Goal: Task Accomplishment & Management: Complete application form

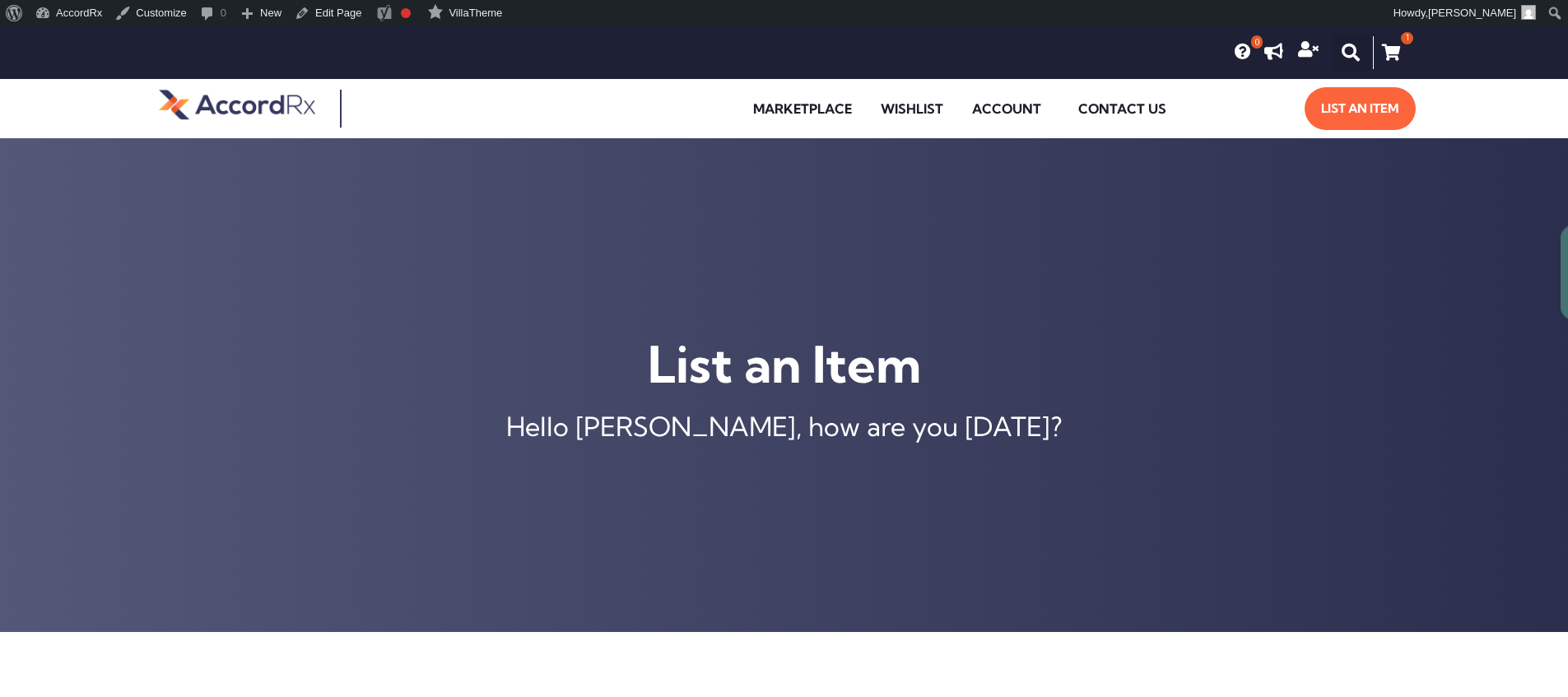
type input "[MEDICAL_DATA] ER 105 MG TABLET"
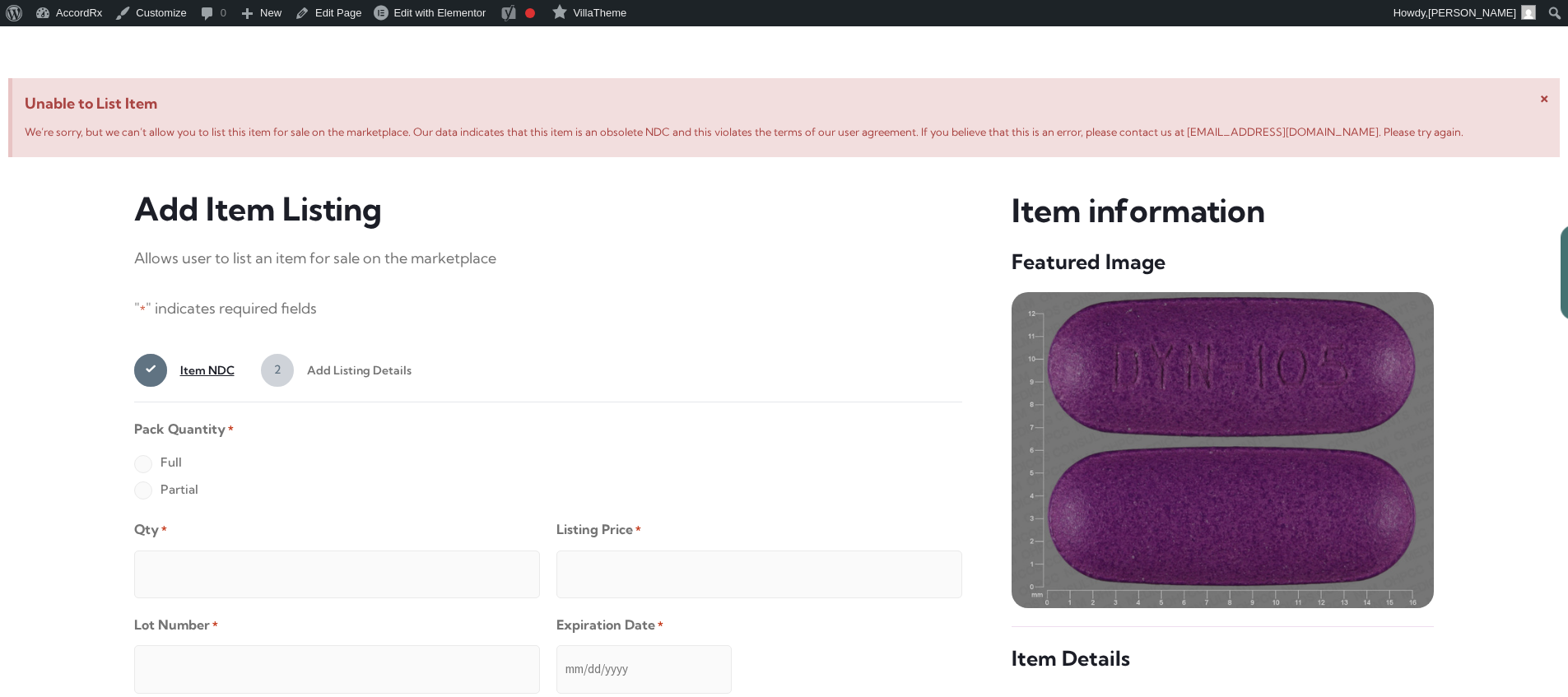
scroll to position [632, 0]
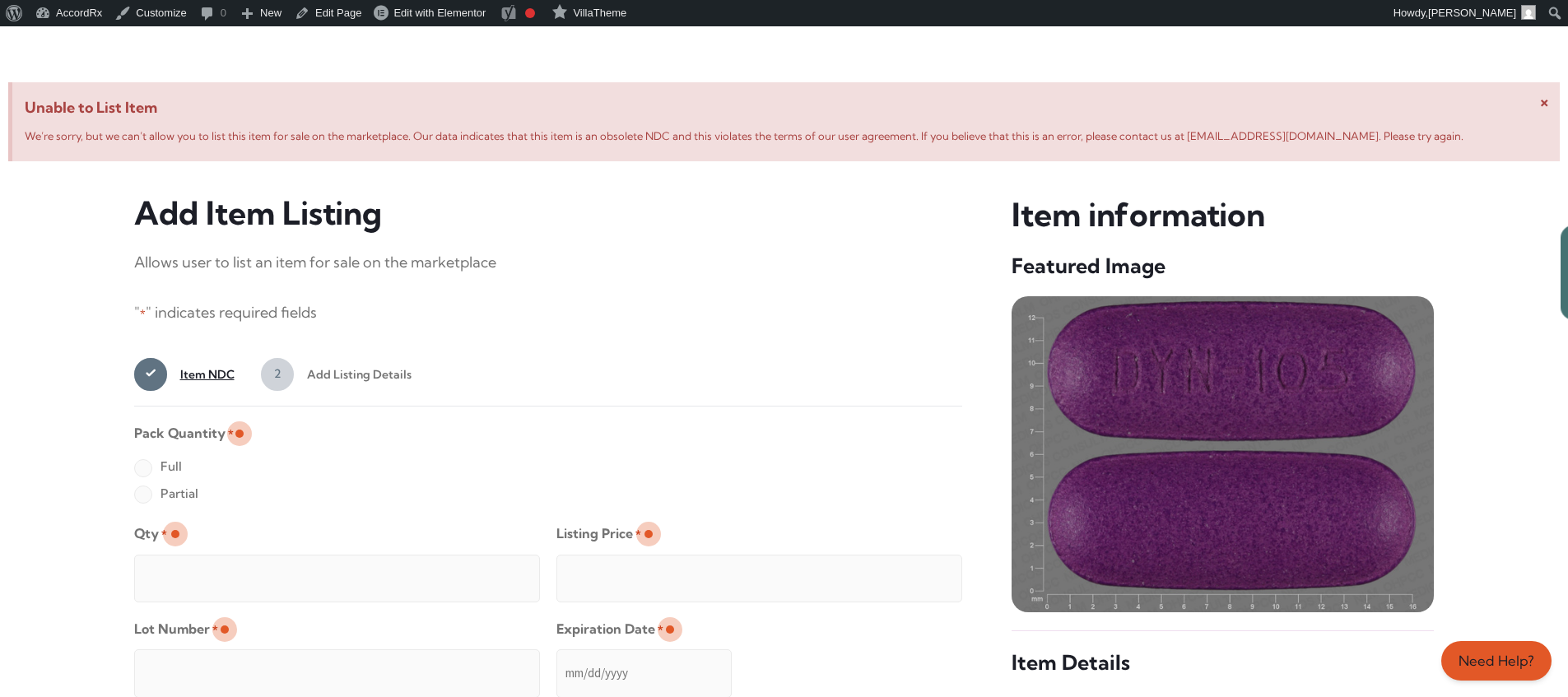
click at [142, 469] on label "Full" at bounding box center [158, 466] width 48 height 26
click at [0, 0] on input "Full" at bounding box center [0, 0] width 0 height 0
click at [196, 560] on input "Qty *" at bounding box center [336, 578] width 405 height 48
type input "2"
click at [916, 574] on input "Listing Price *" at bounding box center [759, 578] width 405 height 48
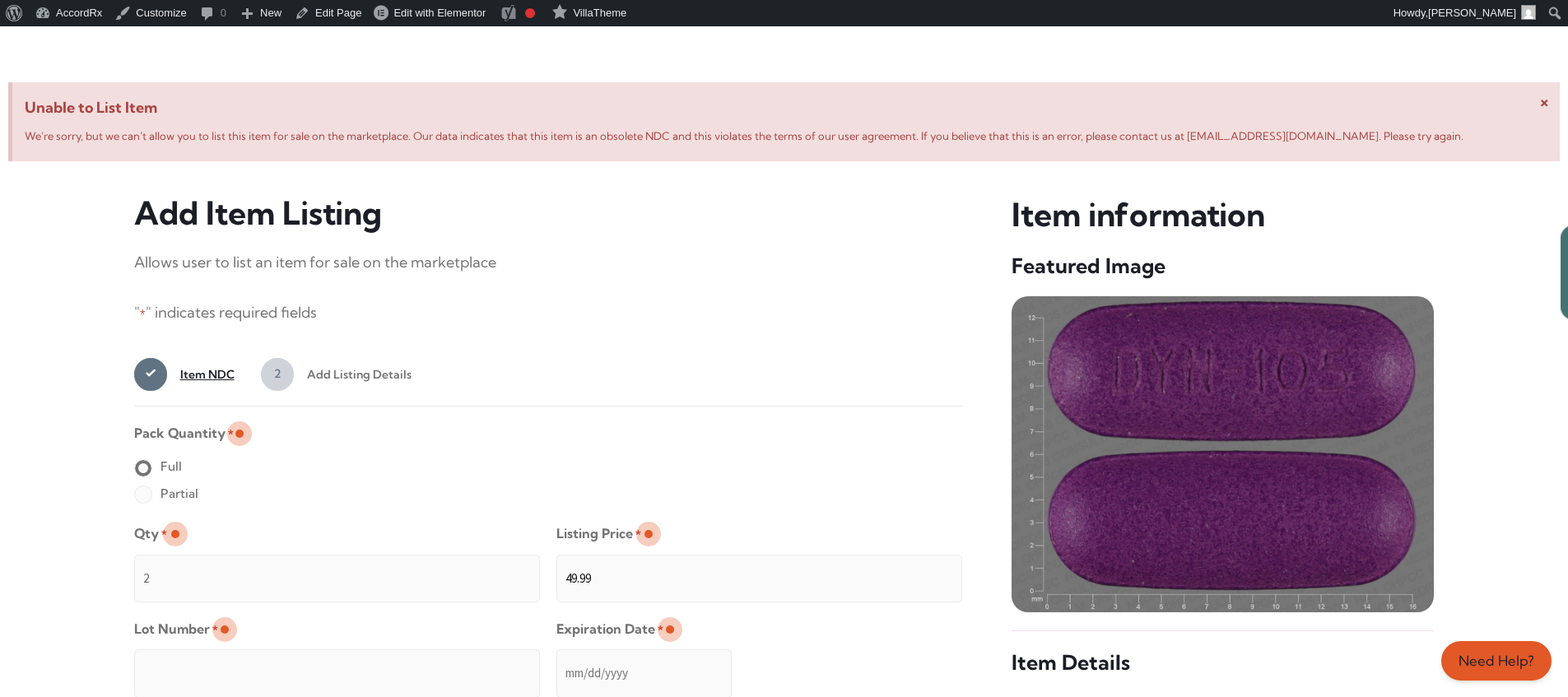
type input "49.99"
click at [443, 662] on input "Lot Number *" at bounding box center [336, 673] width 405 height 48
type input "TEST23456"
click at [557, 657] on input "Expiration Date *" at bounding box center [644, 673] width 175 height 48
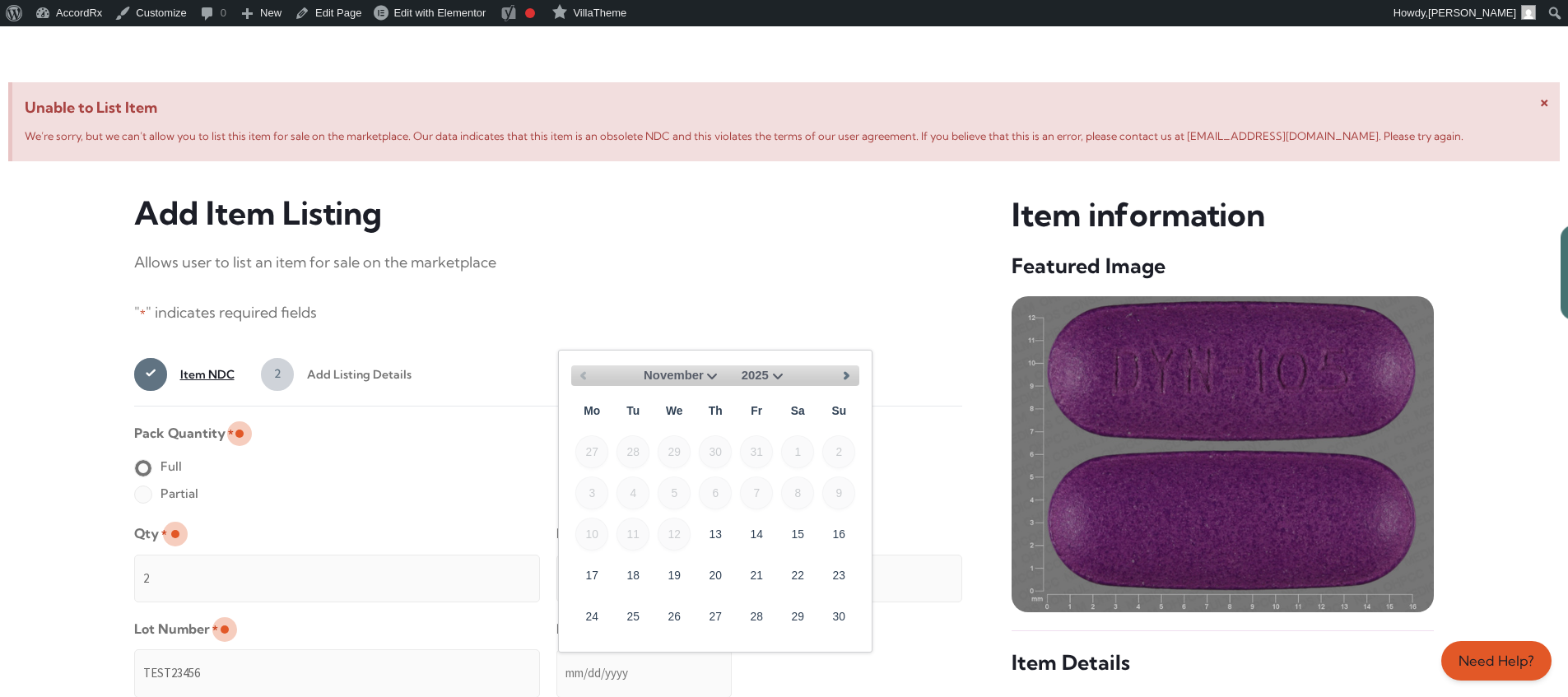
click at [711, 373] on select "November December" at bounding box center [683, 376] width 78 height 20
click at [641, 609] on link "30" at bounding box center [632, 615] width 33 height 33
type input "[DATE]"
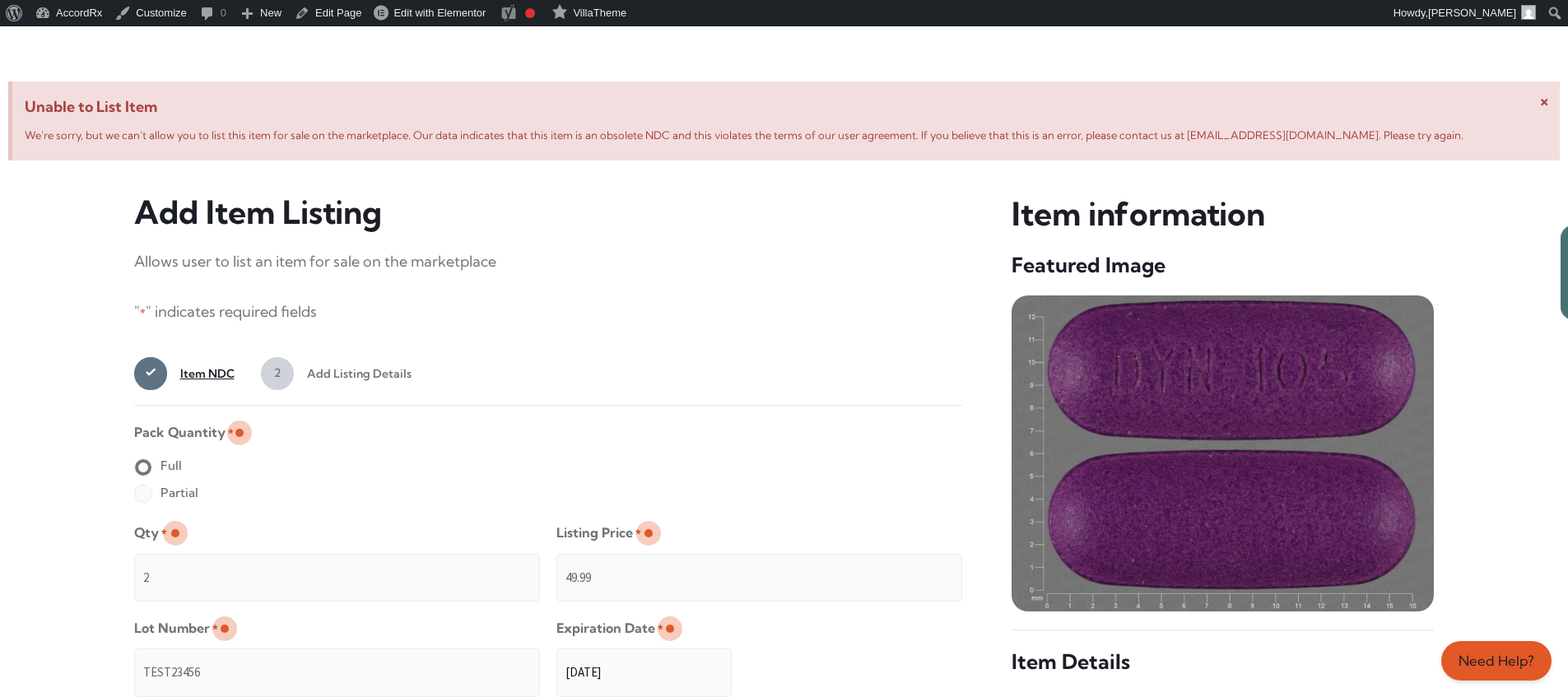
scroll to position [1315, 0]
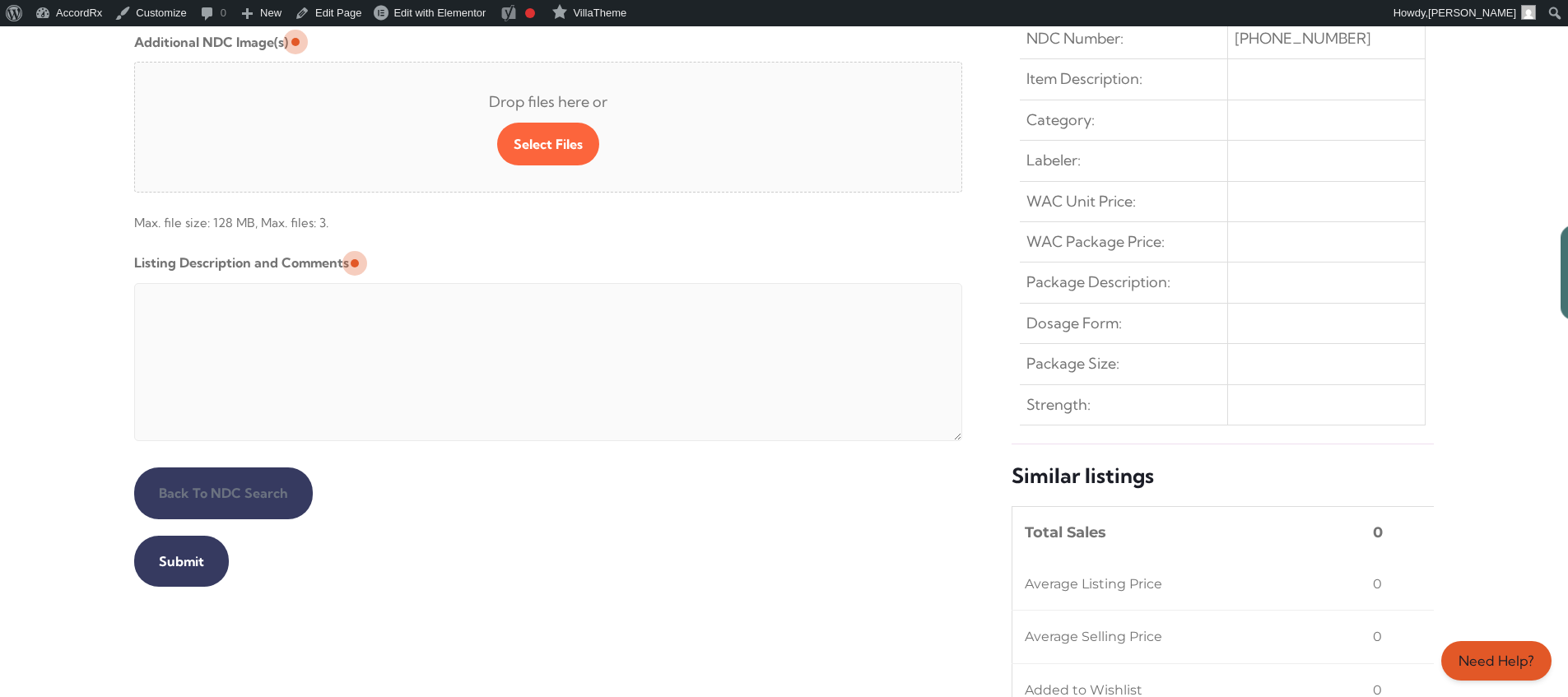
click at [533, 287] on textarea "Listing Description and Comments" at bounding box center [548, 362] width 829 height 158
type textarea "Automated Testing - list comment from [MEDICAL_DATA][DOMAIN_NAME]"
click at [179, 561] on input "Submit" at bounding box center [181, 561] width 94 height 51
